Goal: Find specific page/section: Find specific page/section

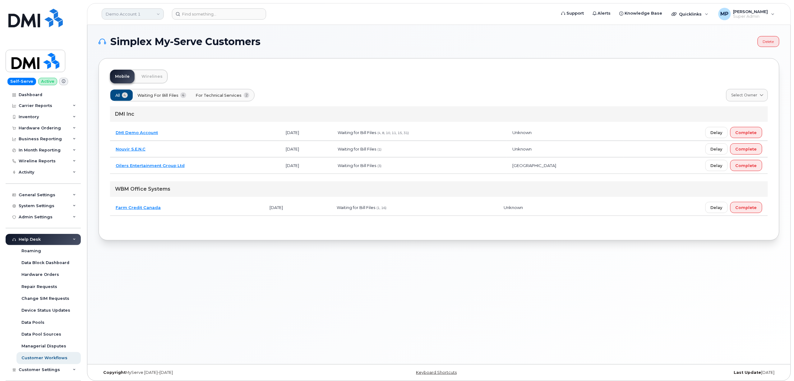
click at [151, 13] on link "Demo Account 1" at bounding box center [133, 13] width 62 height 11
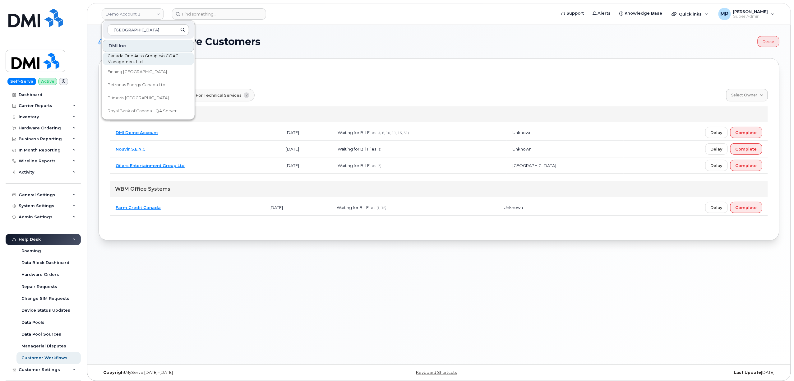
type input "[GEOGRAPHIC_DATA]"
click at [137, 56] on span "Canada One Auto Group c/o COAG Management Ltd" at bounding box center [144, 59] width 72 height 12
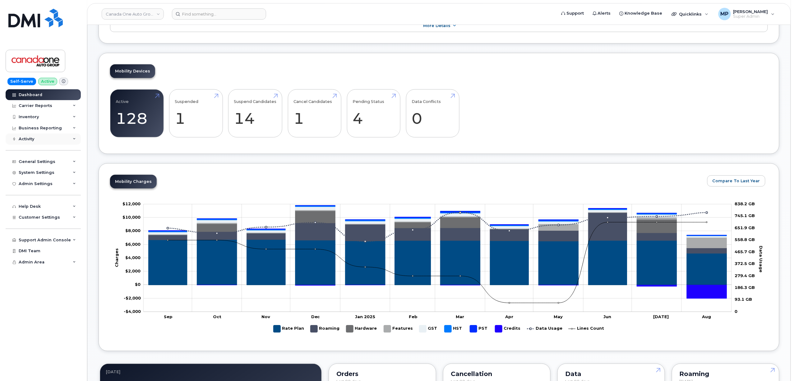
scroll to position [21, 0]
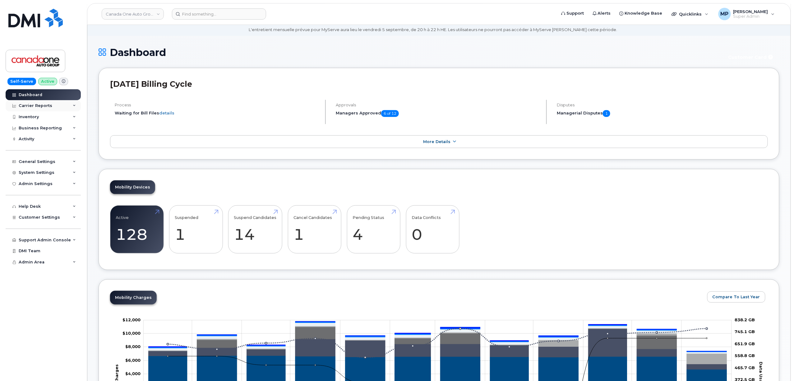
click at [27, 106] on div "Carrier Reports" at bounding box center [36, 105] width 34 height 5
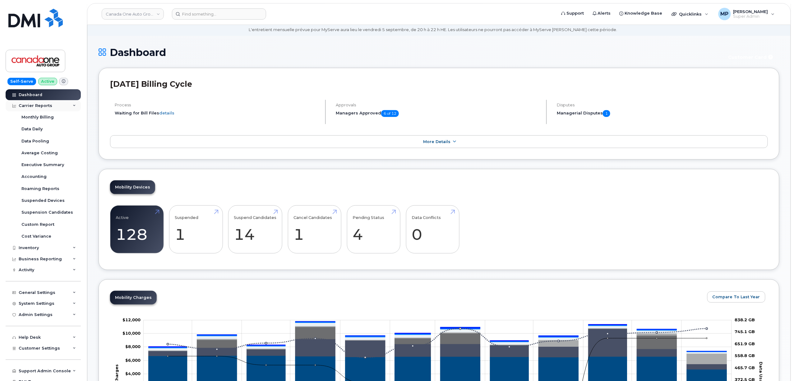
click at [27, 106] on div "Carrier Reports" at bounding box center [36, 105] width 34 height 5
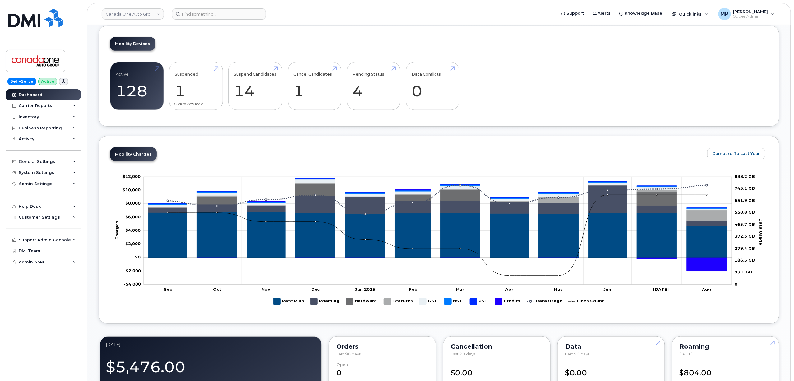
scroll to position [187, 0]
